Goal: Information Seeking & Learning: Learn about a topic

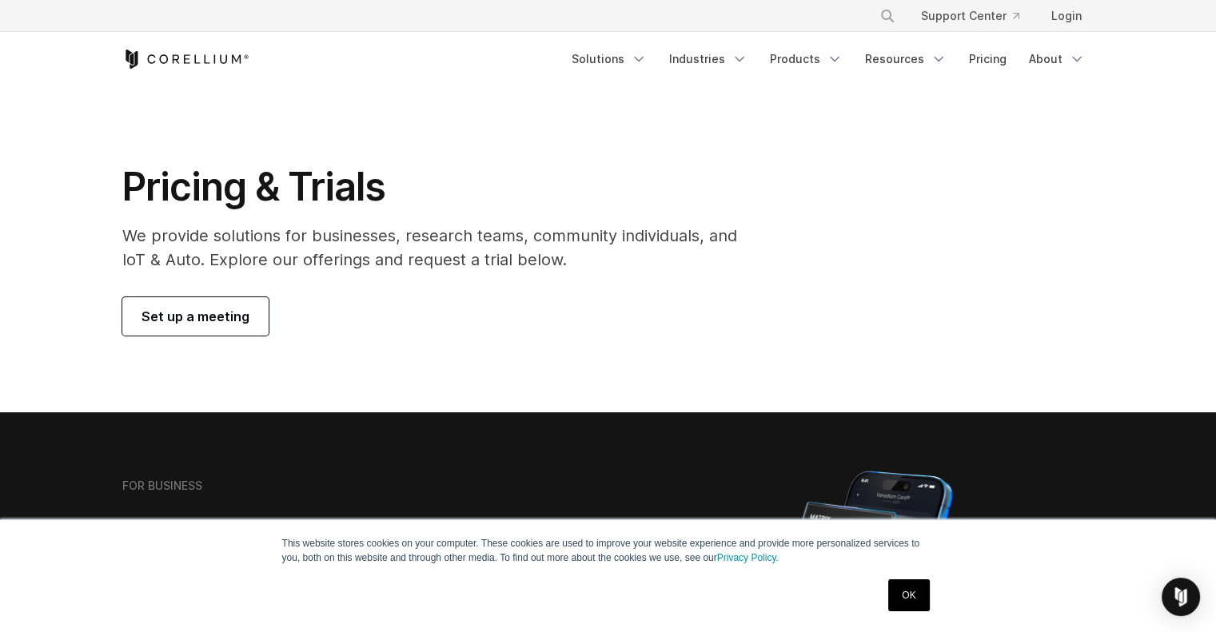
click at [915, 604] on link "OK" at bounding box center [908, 596] width 41 height 32
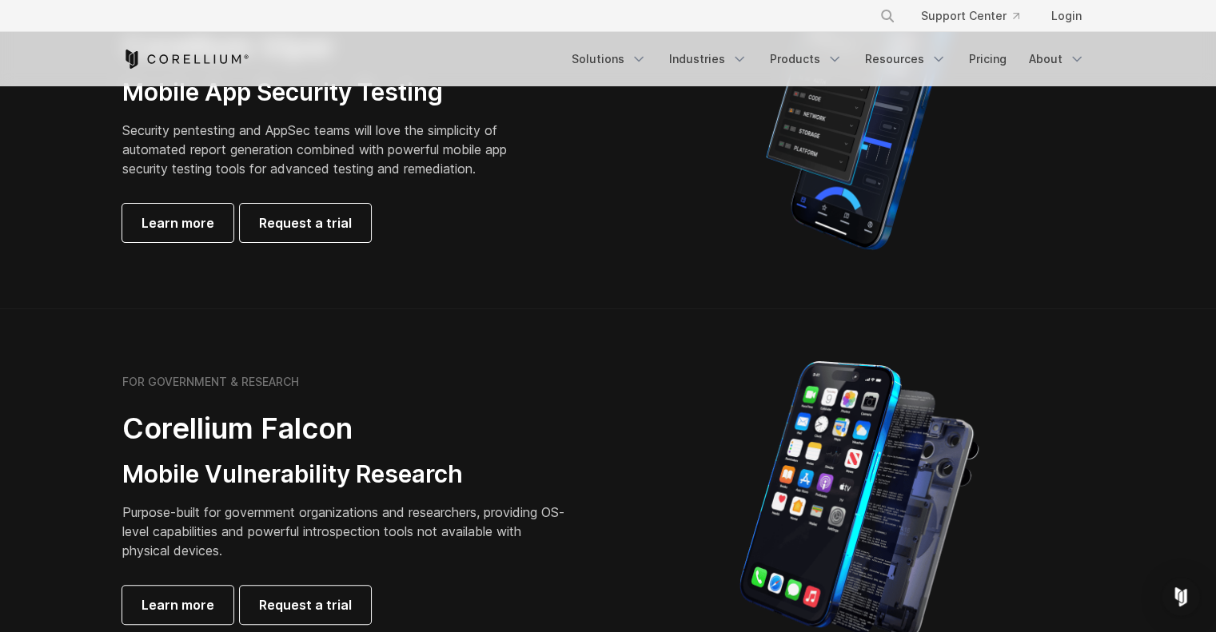
scroll to position [488, 0]
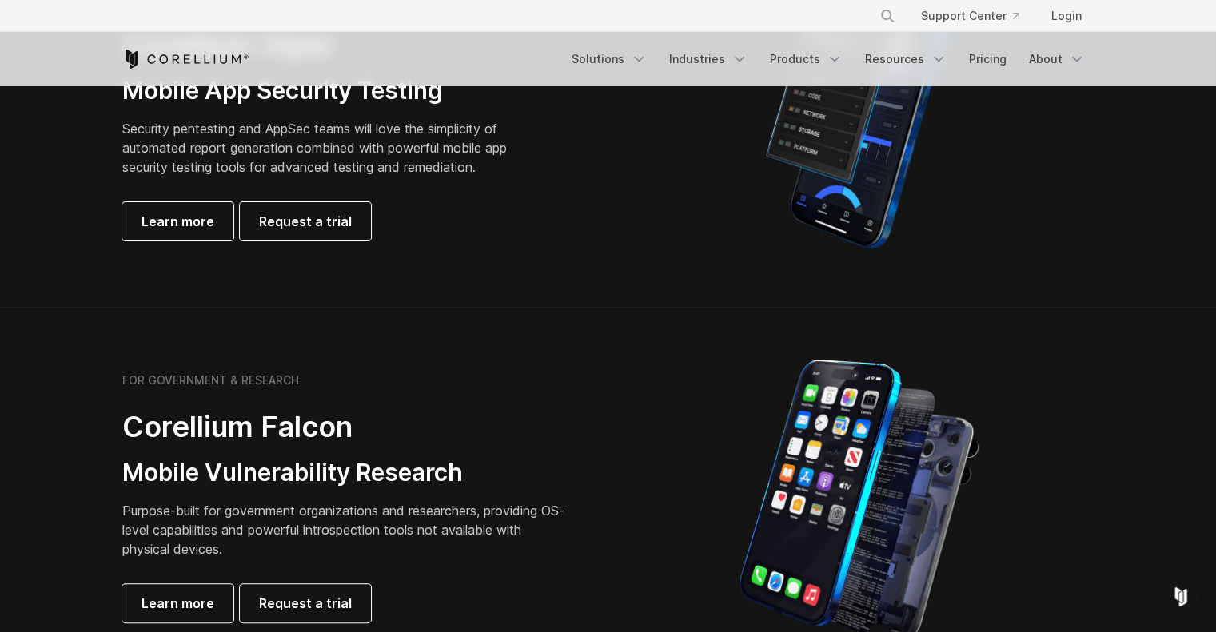
click at [691, 422] on div at bounding box center [859, 498] width 470 height 280
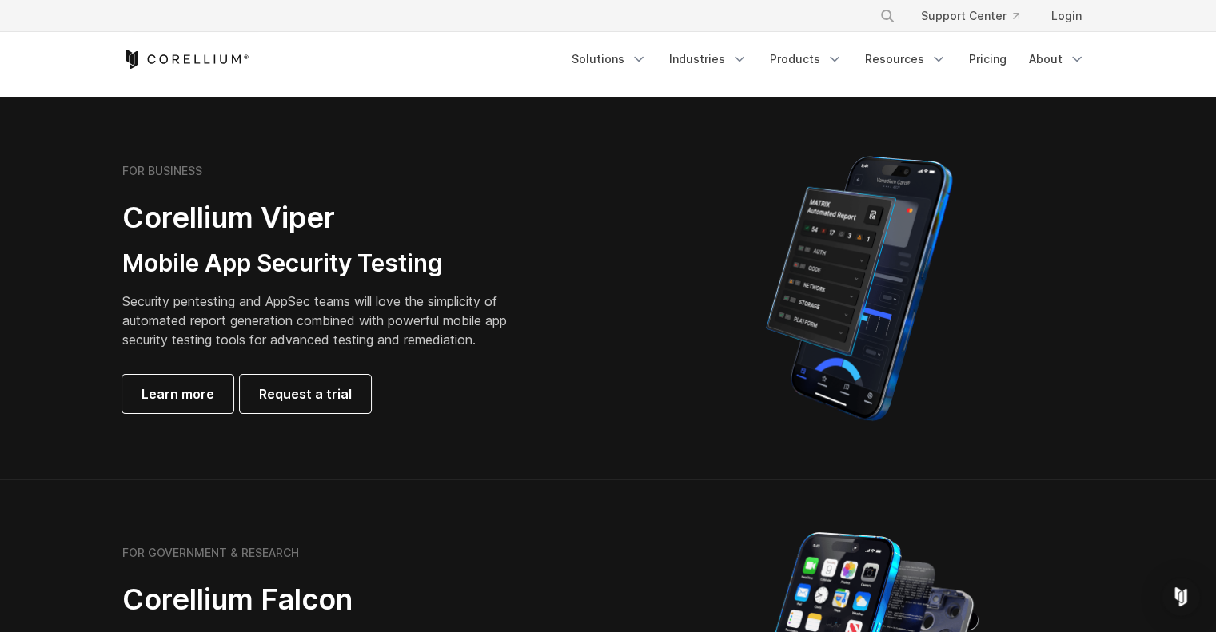
scroll to position [313, 0]
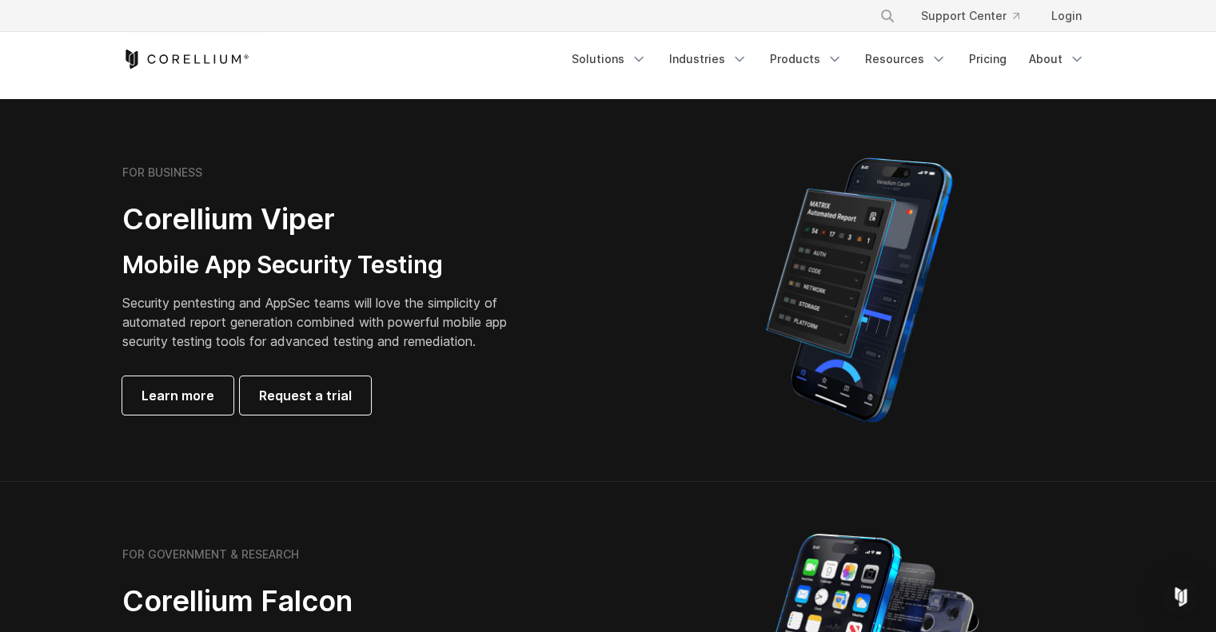
click at [234, 317] on p "Security pentesting and AppSec teams will love the simplicity of automated repo…" at bounding box center [326, 322] width 409 height 58
click at [801, 59] on link "Products" at bounding box center [806, 59] width 92 height 29
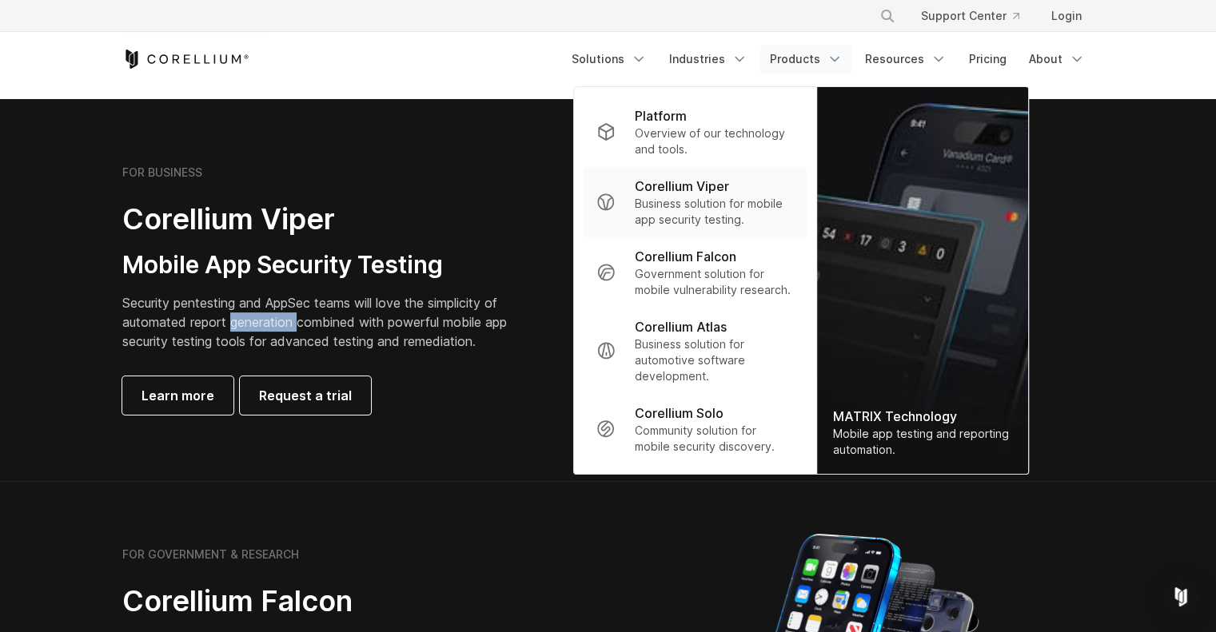
click at [681, 204] on p "Business solution for mobile app security testing." at bounding box center [714, 212] width 159 height 32
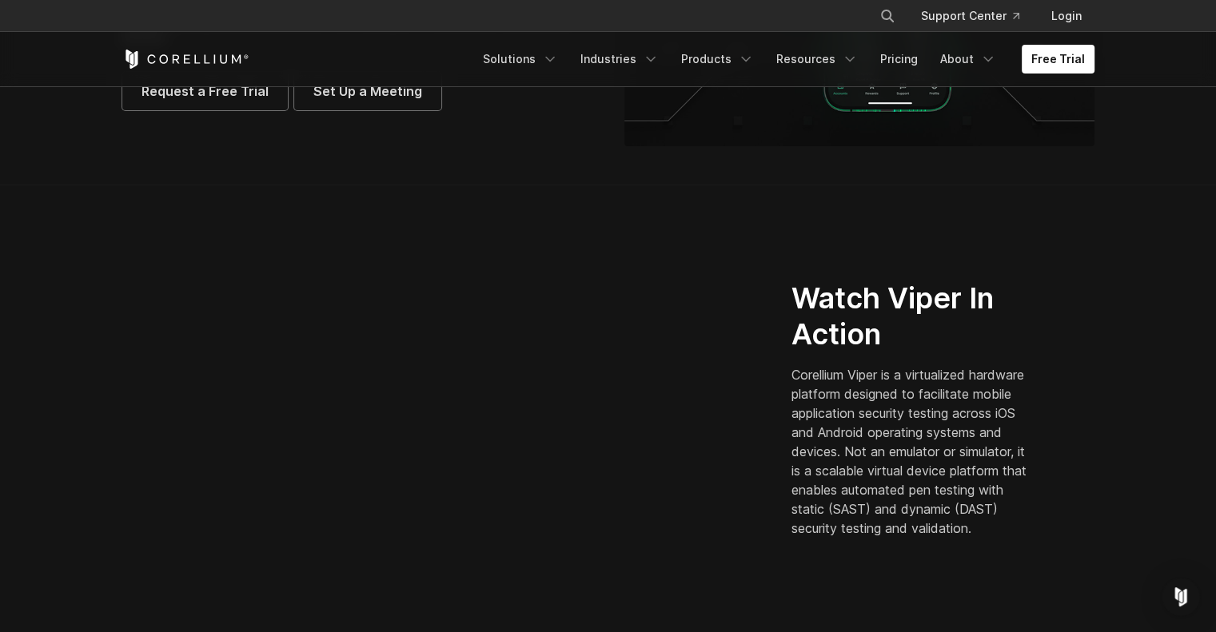
scroll to position [348, 0]
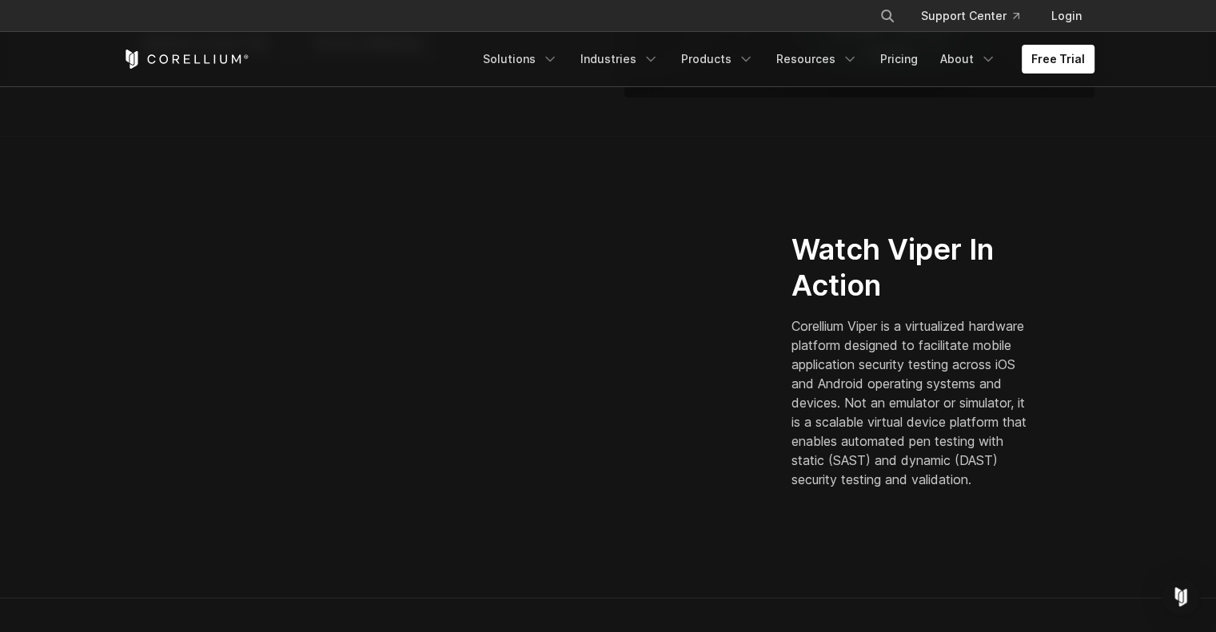
click at [900, 442] on p "Corellium Viper is a virtualized hardware platform designed to facilitate mobil…" at bounding box center [912, 403] width 242 height 173
click at [881, 364] on p "Corellium Viper is a virtualized hardware platform designed to facilitate mobil…" at bounding box center [912, 403] width 242 height 173
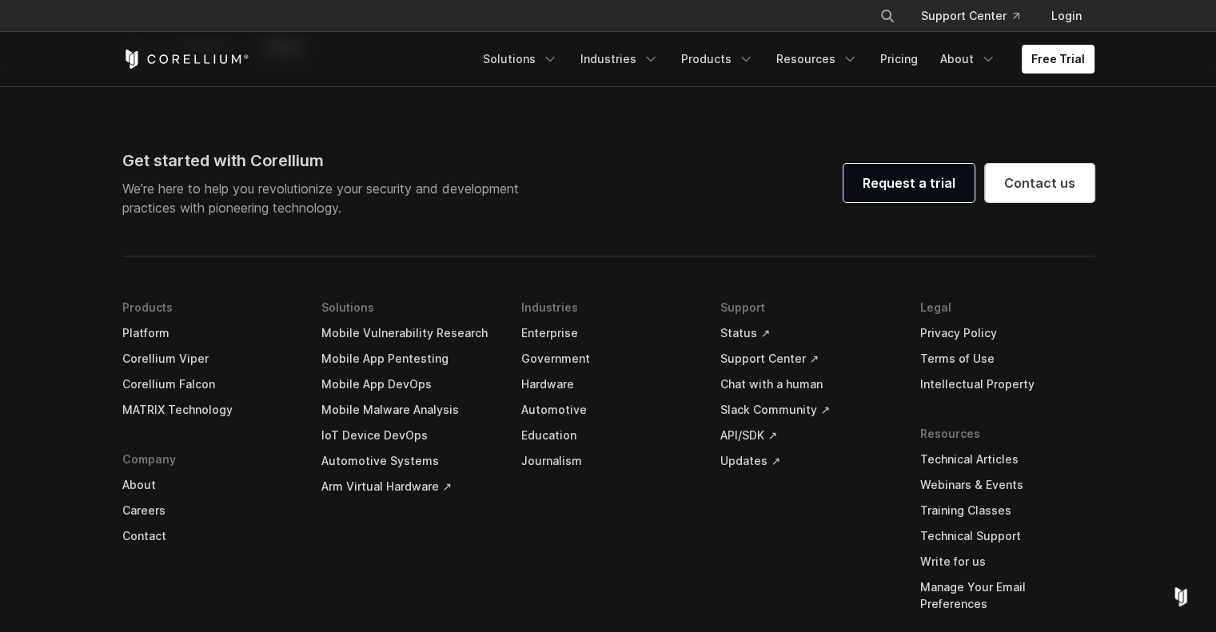
scroll to position [4691, 0]
click at [1062, 17] on link "Login" at bounding box center [1066, 16] width 56 height 29
